Goal: Task Accomplishment & Management: Use online tool/utility

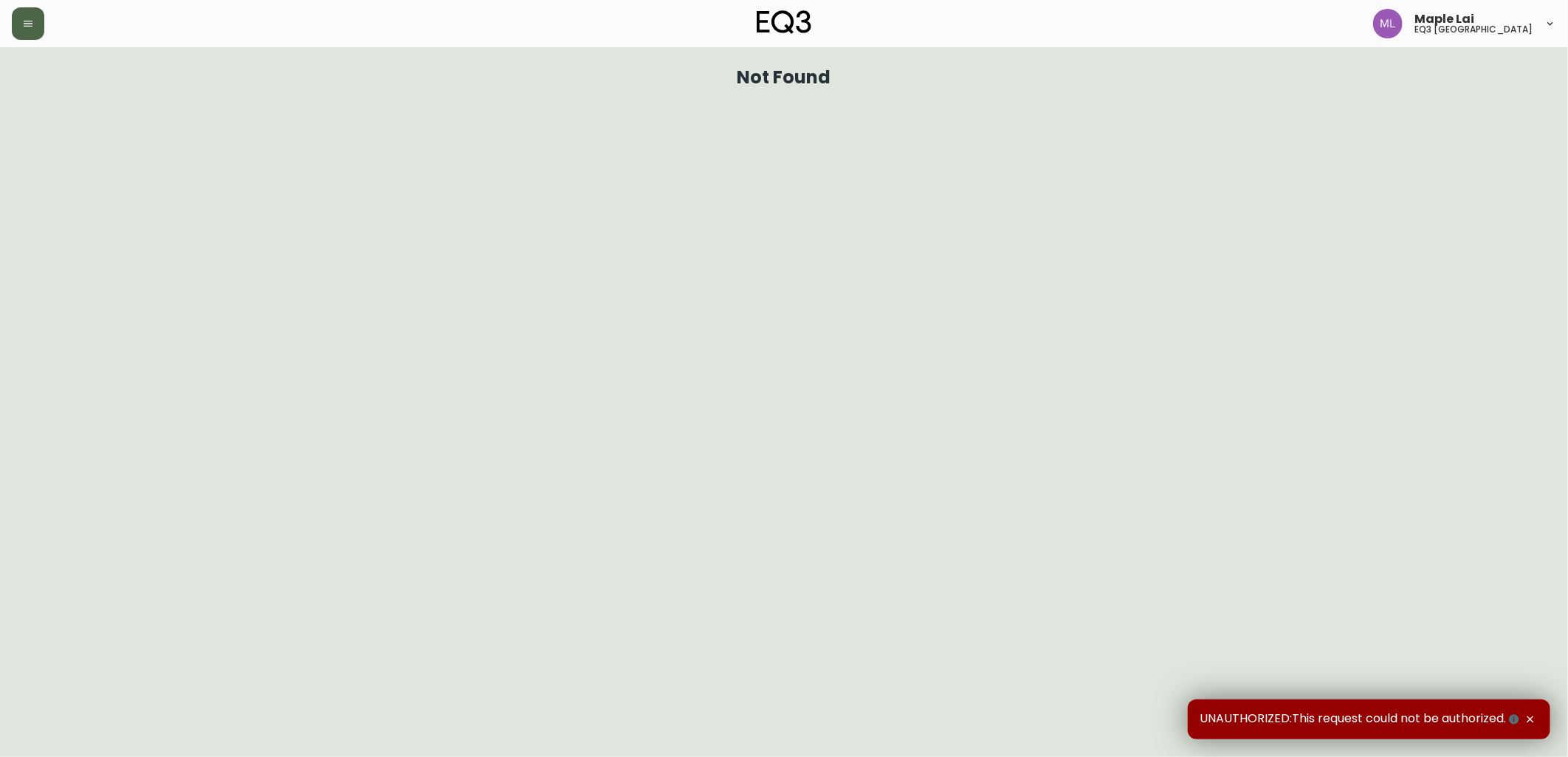
click at [31, 34] on button "button" at bounding box center [28, 23] width 33 height 33
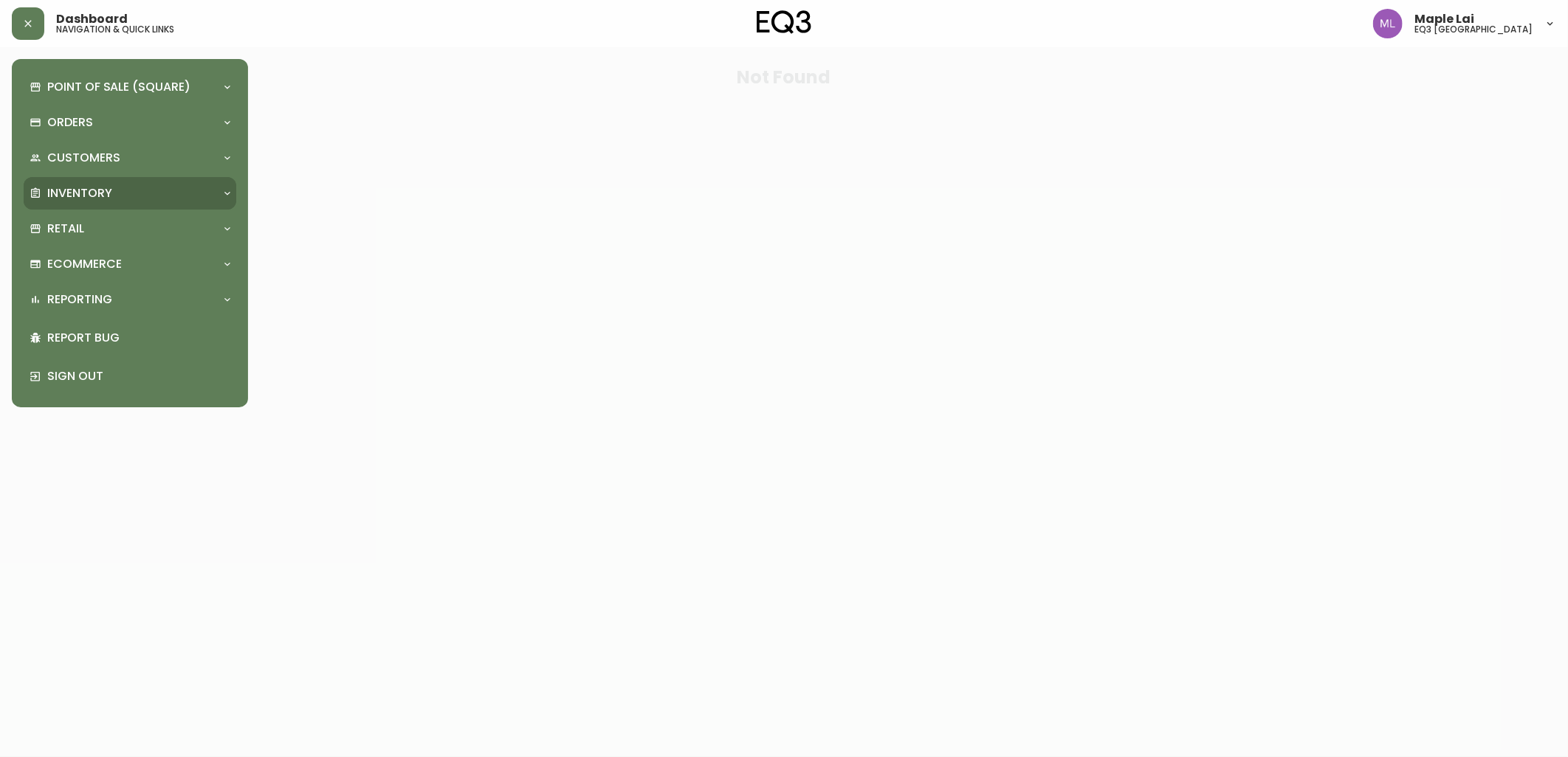
click at [144, 209] on div "Inventory" at bounding box center [129, 193] width 212 height 33
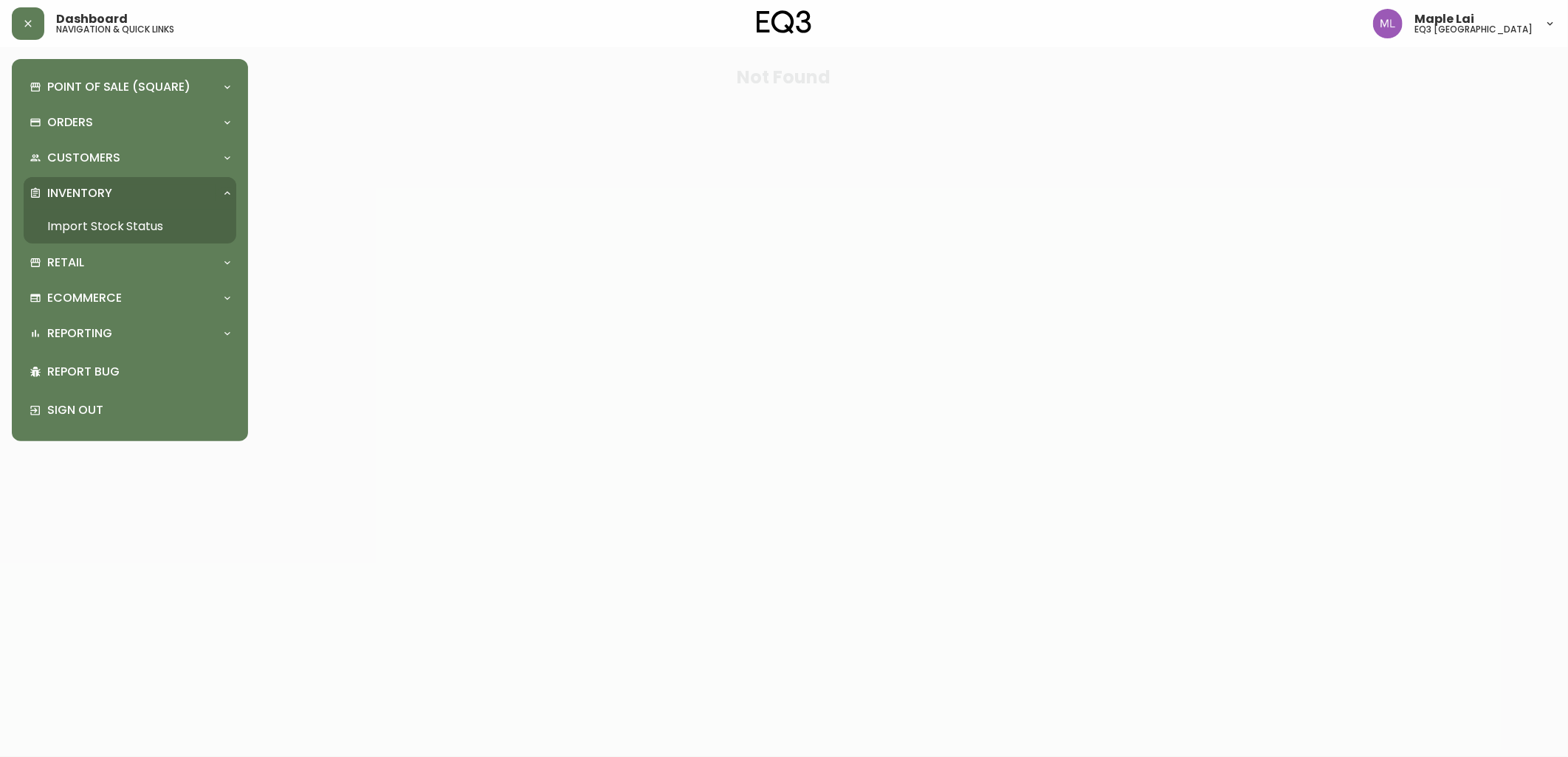
click at [104, 233] on link "Import Stock Status" at bounding box center [129, 226] width 212 height 34
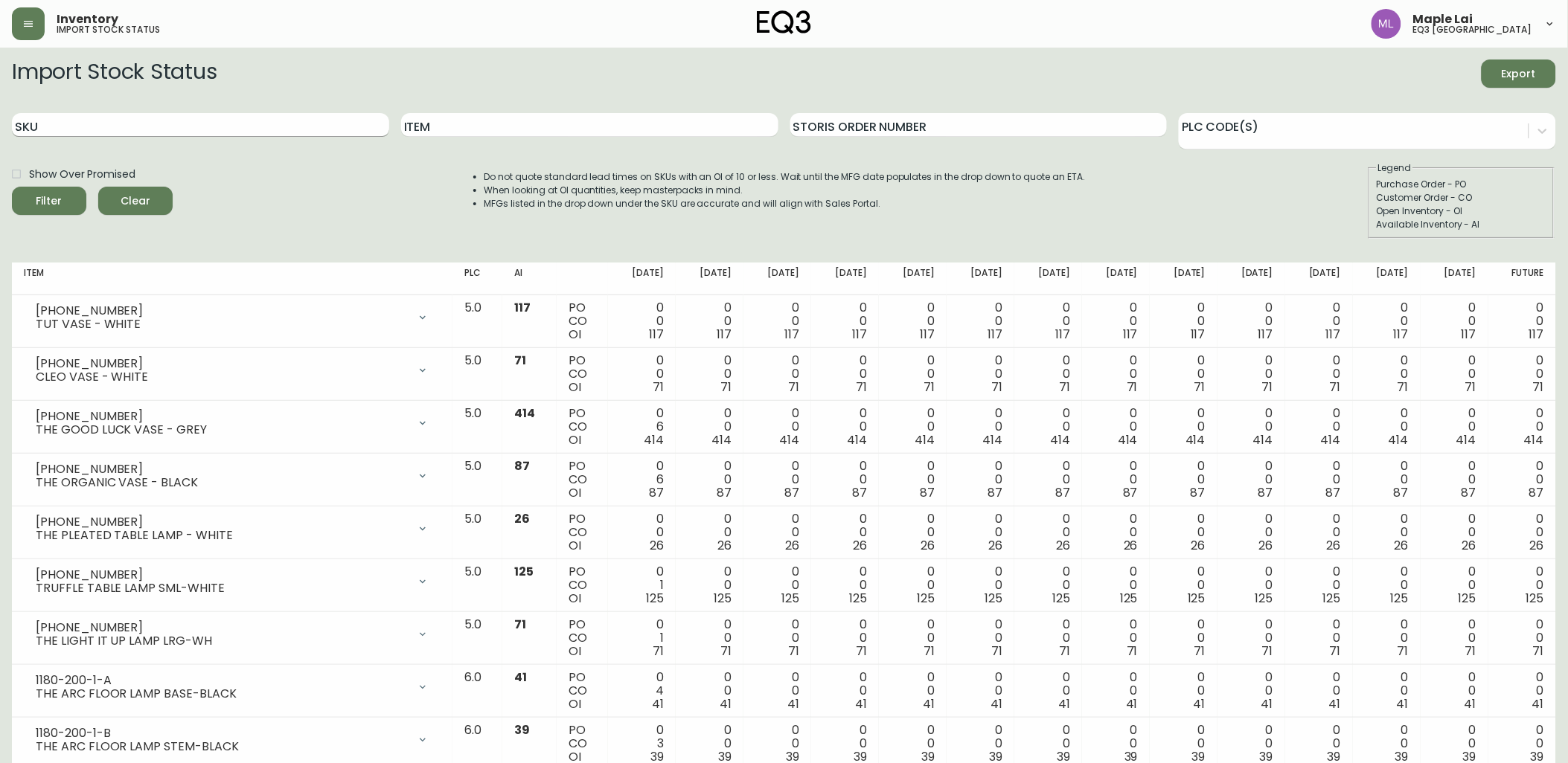
click at [199, 114] on input "SKU" at bounding box center [201, 124] width 377 height 23
paste input "2020-111-13"
type input "2020-111-13"
click at [12, 187] on button "Filter" at bounding box center [49, 201] width 74 height 28
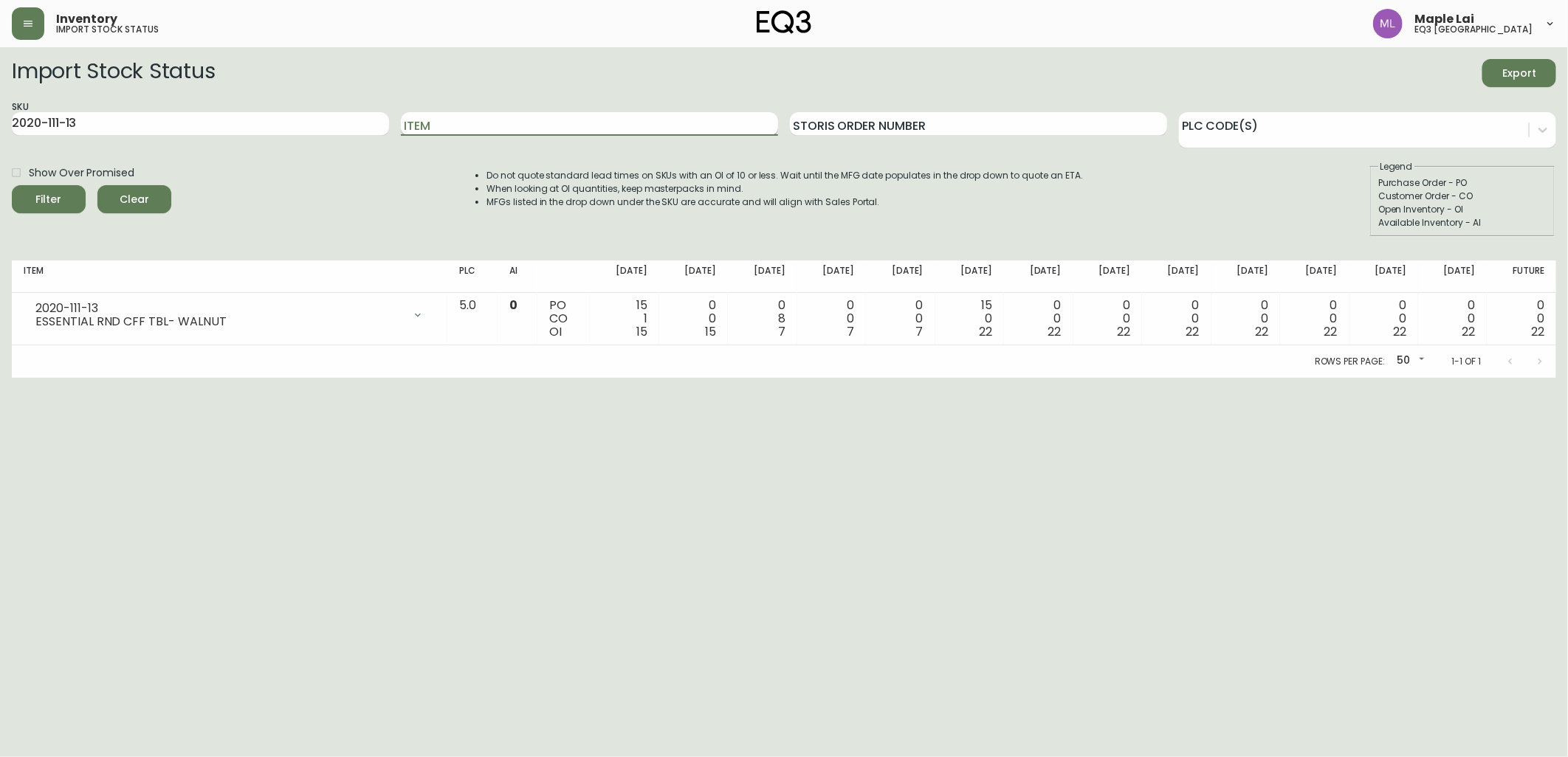
click at [487, 120] on input "Item" at bounding box center [588, 123] width 377 height 23
drag, startPoint x: 129, startPoint y: 131, endPoint x: -4, endPoint y: 141, distance: 133.4
click at [0, 141] on html "Inventory import stock status Maple Lai eq3 [GEOGRAPHIC_DATA] Import Stock Stat…" at bounding box center [784, 189] width 1568 height 378
click at [490, 127] on input "Item" at bounding box center [588, 123] width 377 height 23
type input "kacia"
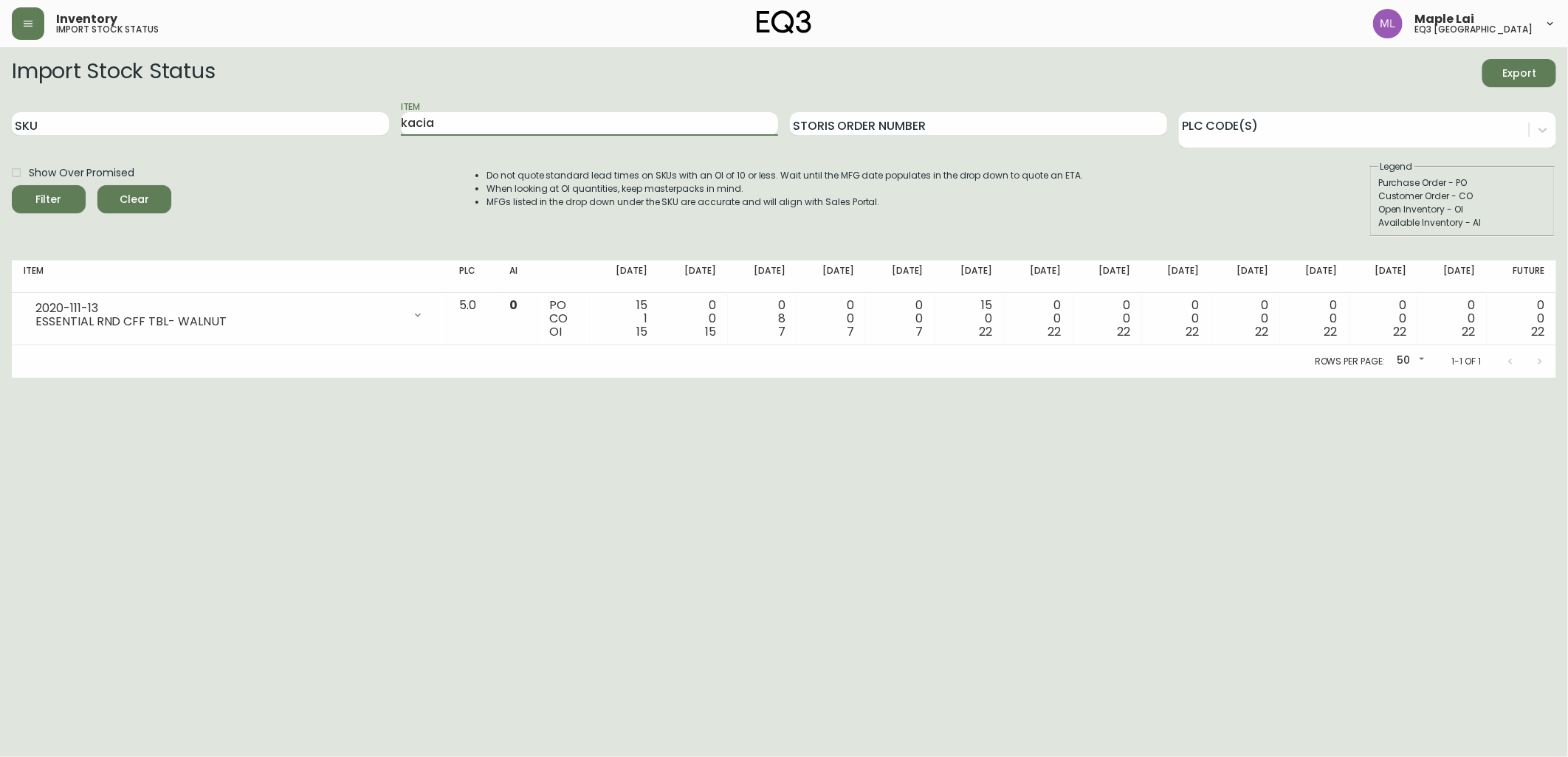
click at [12, 185] on button "Filter" at bounding box center [48, 199] width 74 height 28
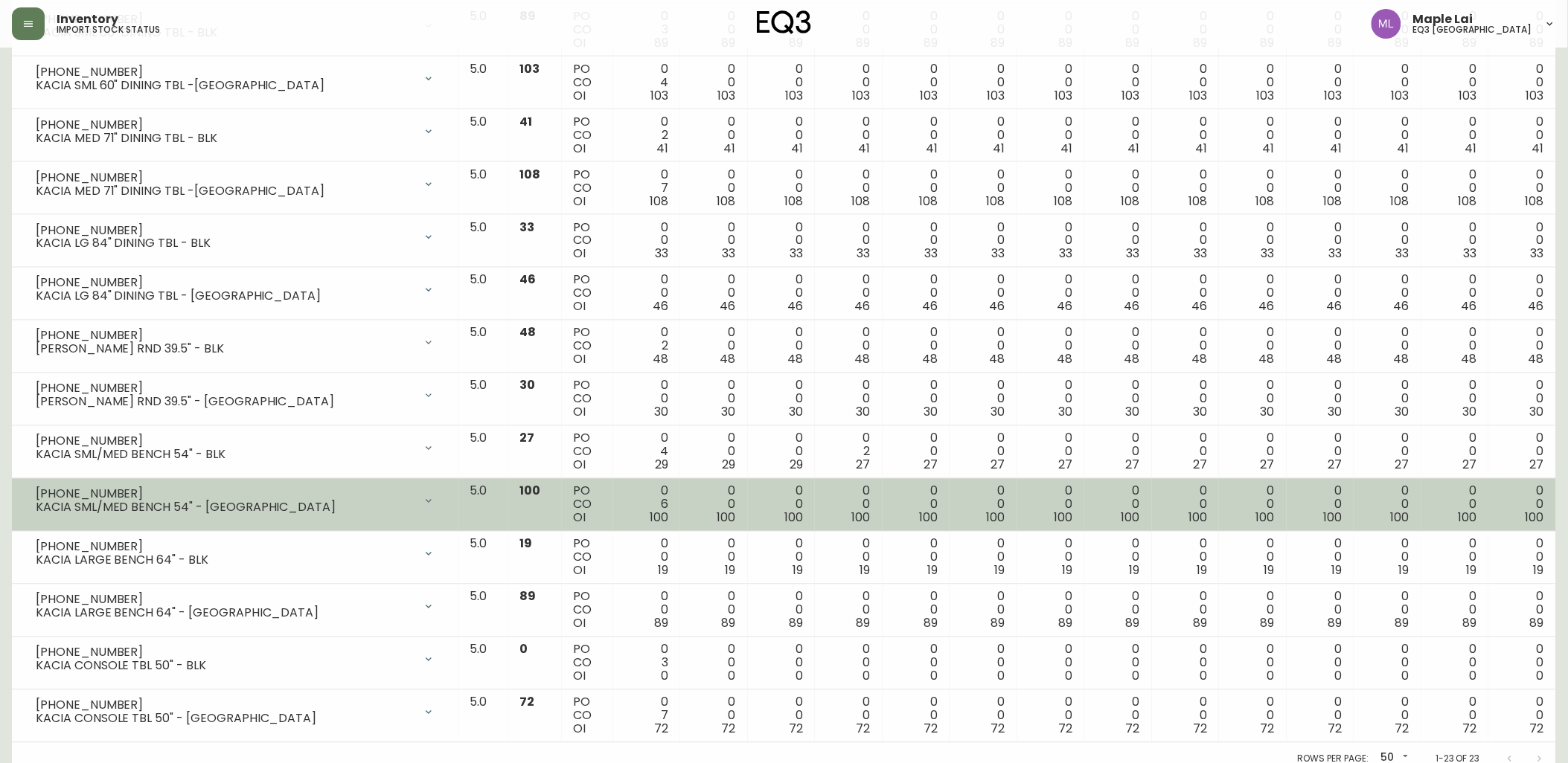
scroll to position [779, 0]
